Goal: Task Accomplishment & Management: Use online tool/utility

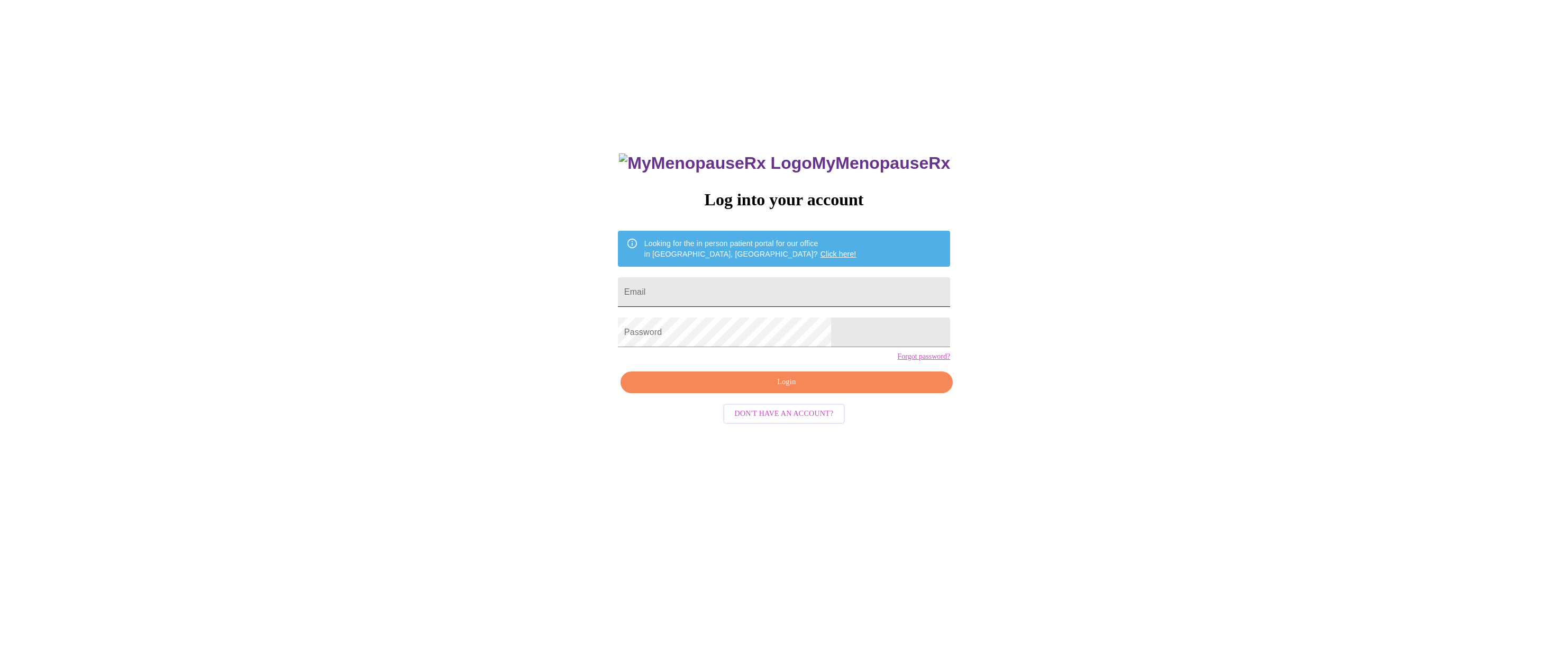
click at [704, 288] on input "Email" at bounding box center [784, 292] width 332 height 29
type input "[EMAIL_ADDRESS][DOMAIN_NAME]"
click at [705, 389] on span "Login" at bounding box center [787, 382] width 308 height 13
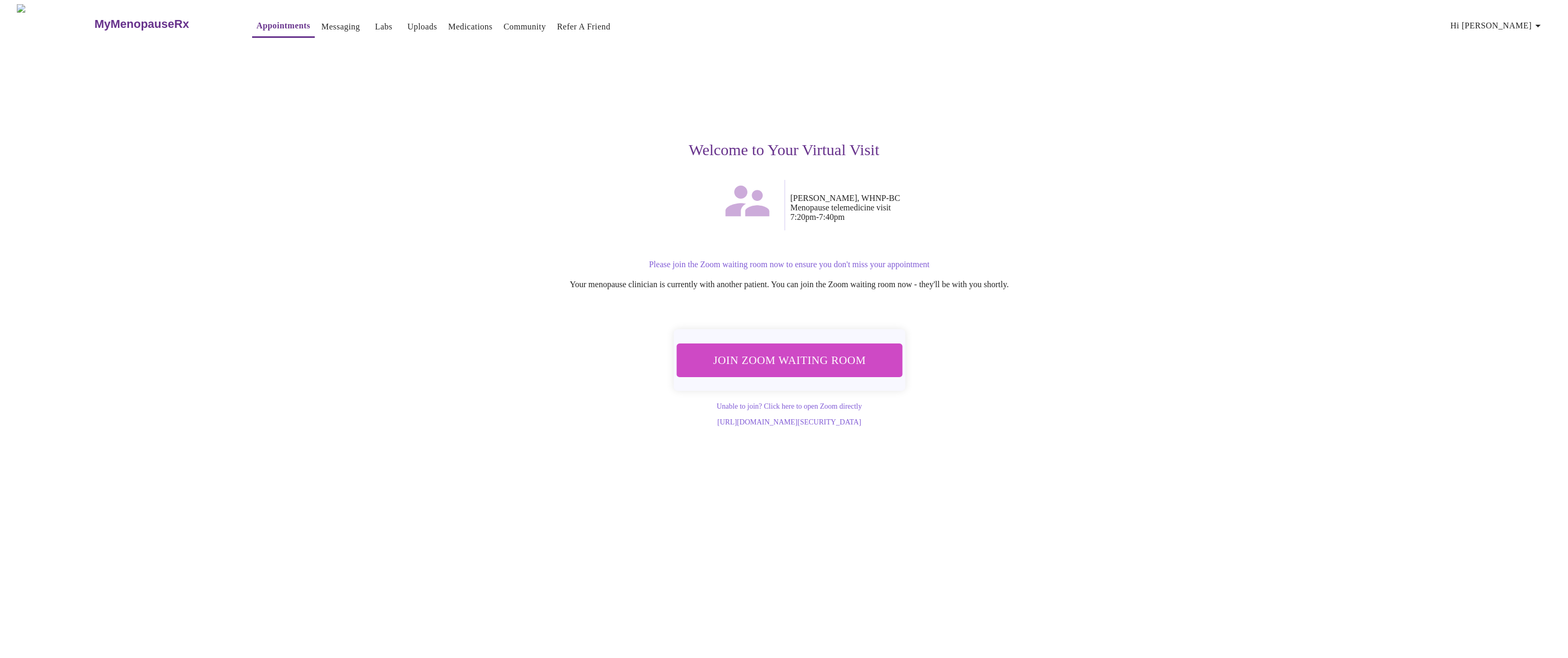
click at [841, 369] on button "Join Zoom Waiting Room" at bounding box center [789, 360] width 227 height 34
